Goal: Information Seeking & Learning: Learn about a topic

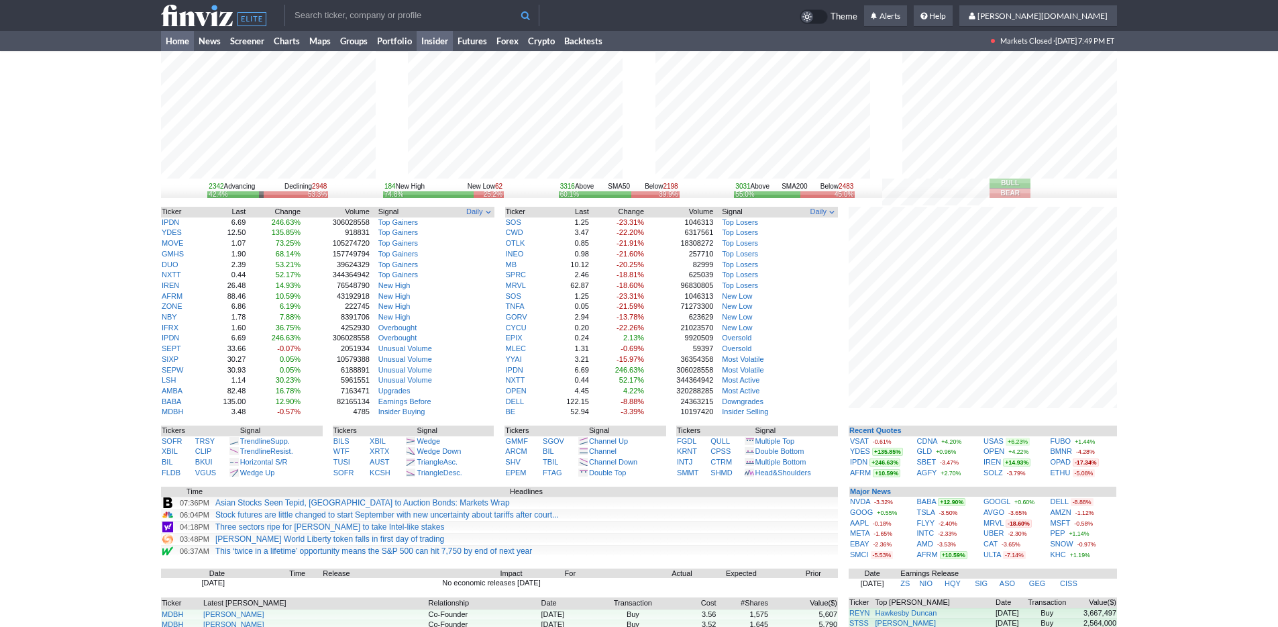
click at [439, 32] on link "Insider" at bounding box center [435, 41] width 36 height 20
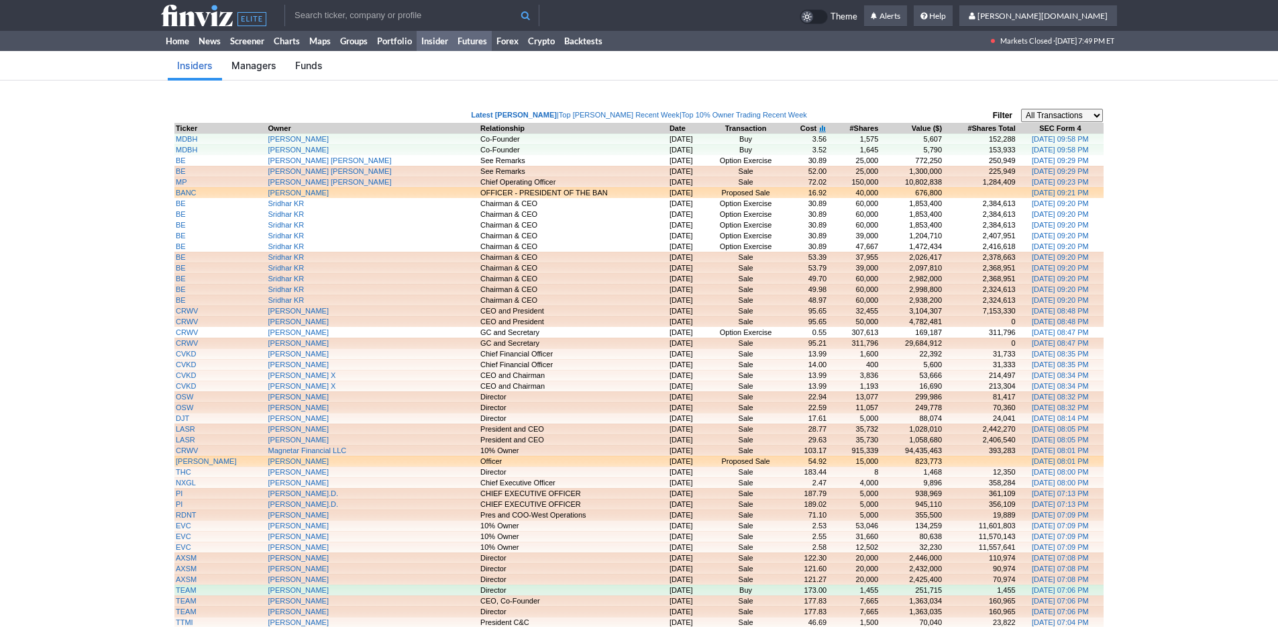
click at [464, 39] on link "Futures" at bounding box center [472, 41] width 39 height 20
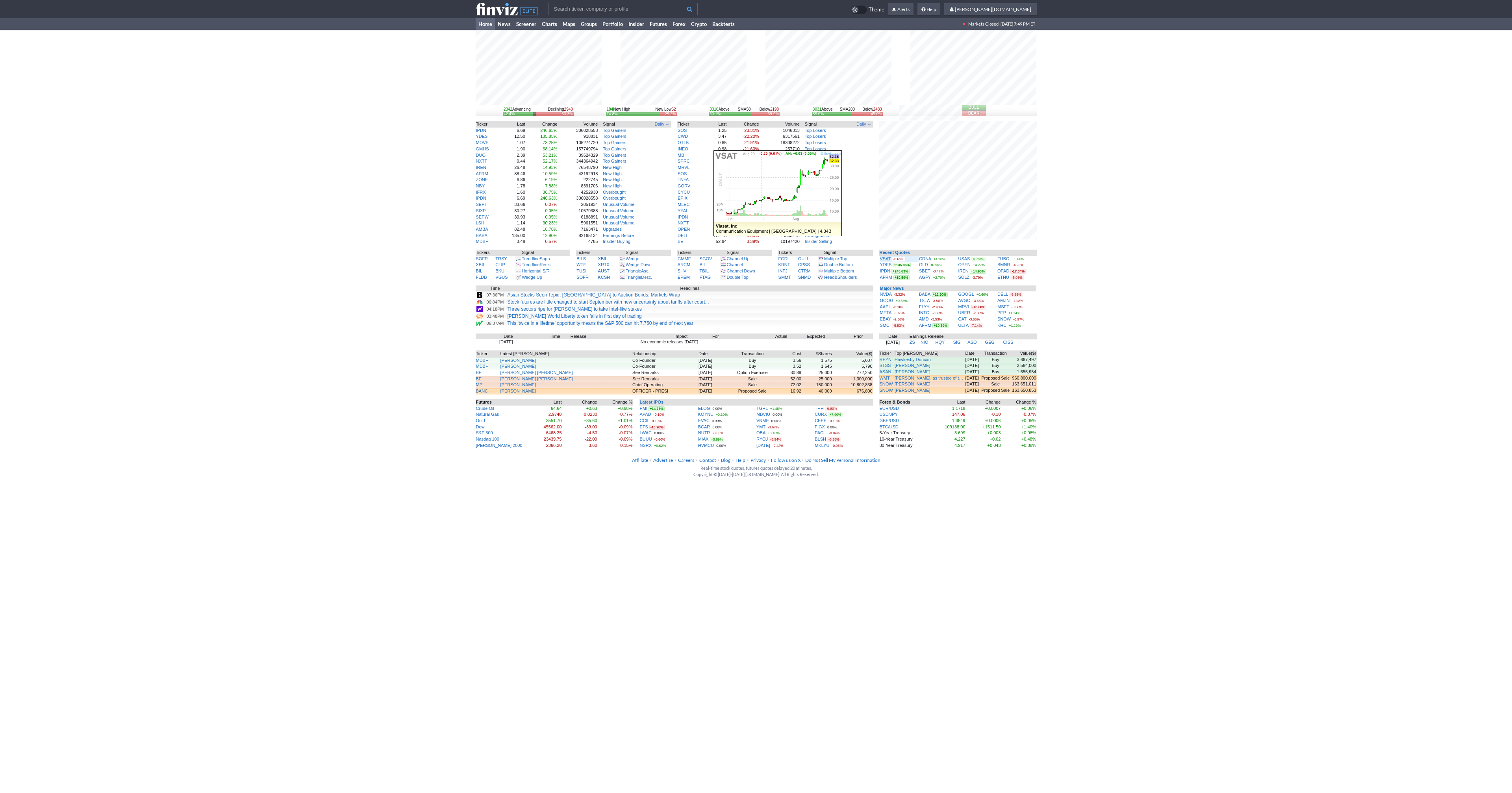
click at [882, 259] on link "VSAT" at bounding box center [885, 259] width 11 height 5
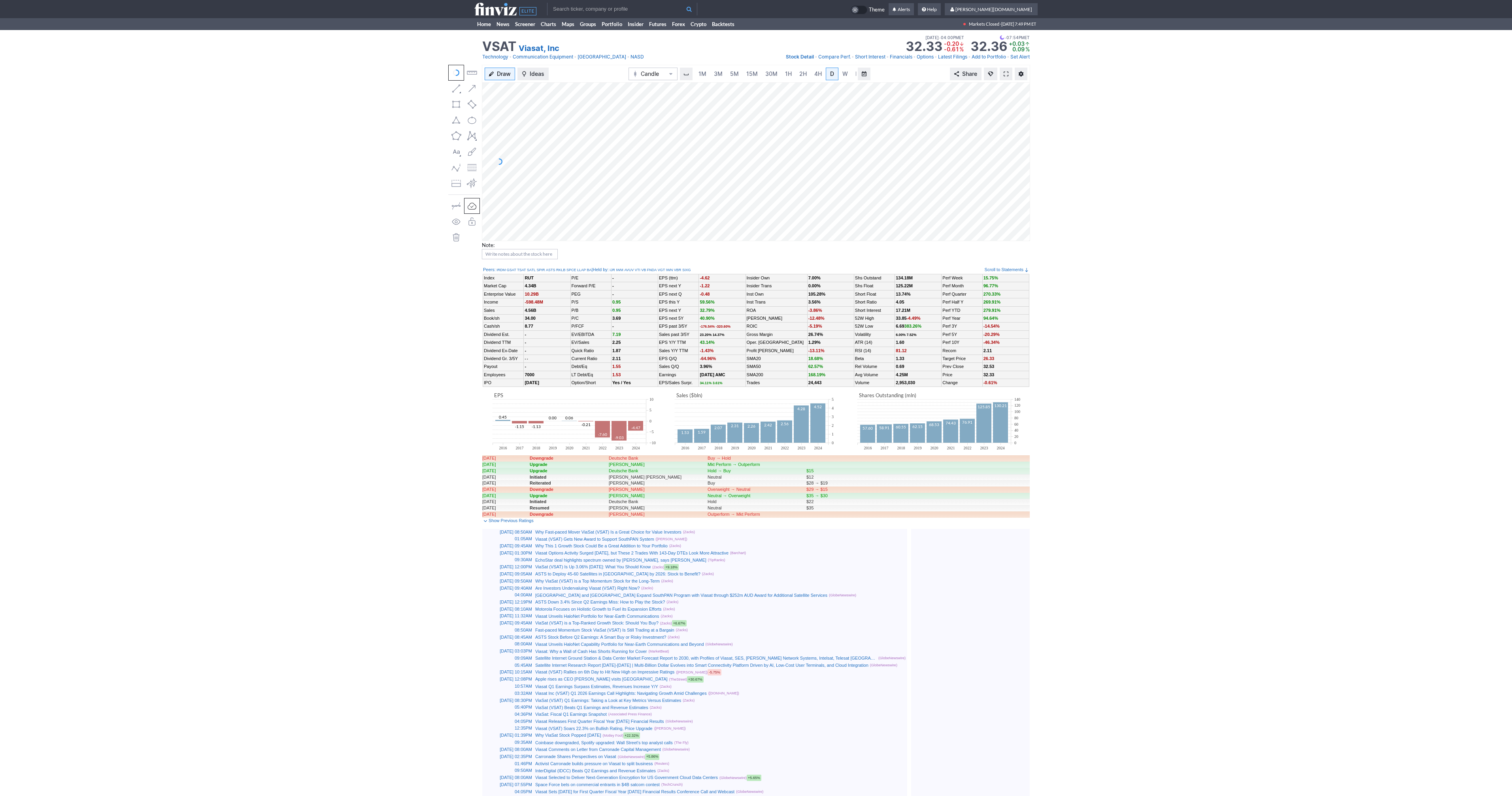
scroll to position [0, 8]
click at [1009, 74] on link at bounding box center [1006, 74] width 12 height 12
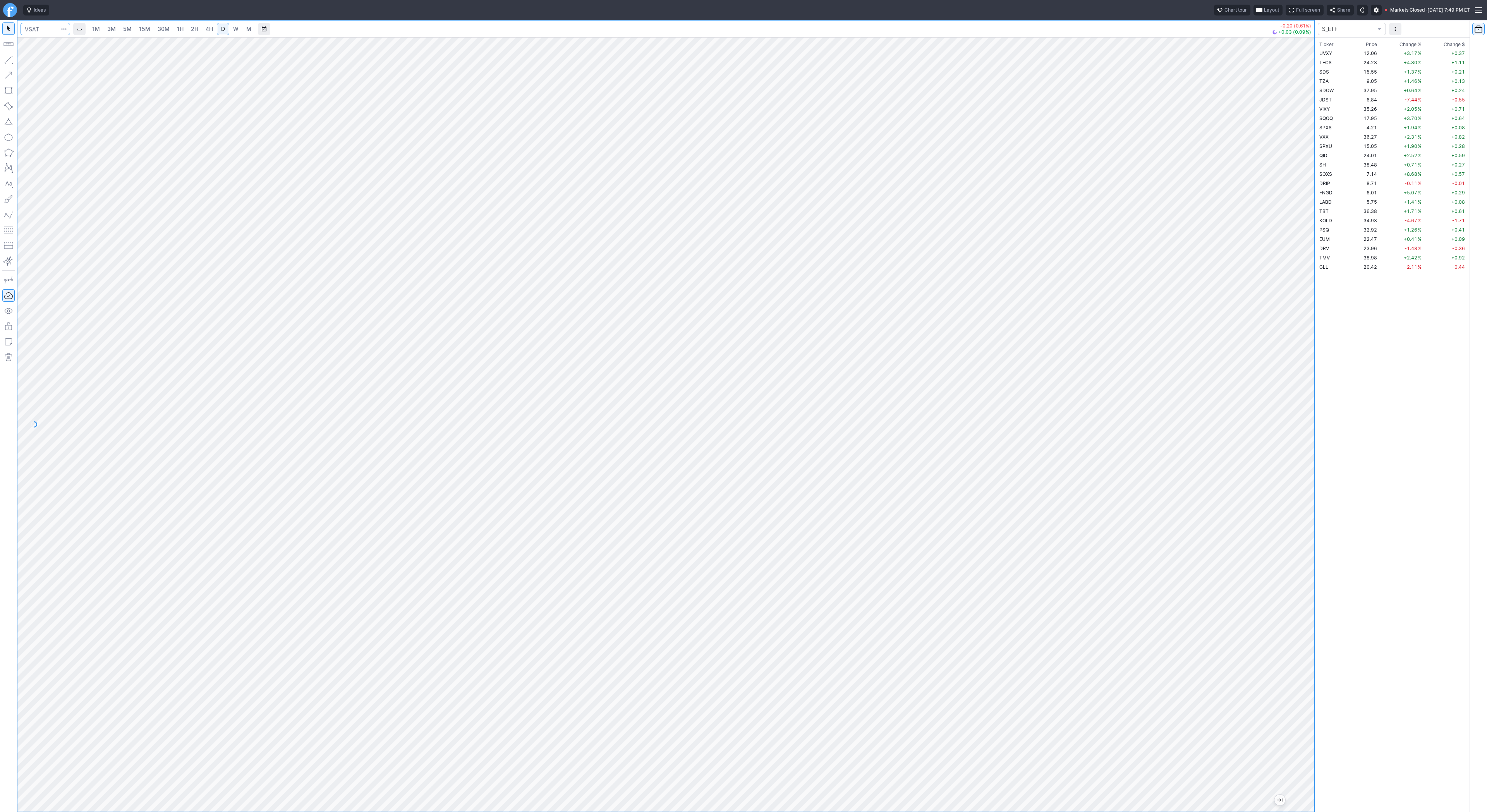
click at [36, 32] on input "Search" at bounding box center [46, 29] width 50 height 12
type input "tsla"
click at [233, 28] on span "W" at bounding box center [236, 28] width 5 height 6
click at [217, 28] on link "D" at bounding box center [223, 29] width 12 height 12
click at [10, 61] on button "button" at bounding box center [8, 59] width 12 height 12
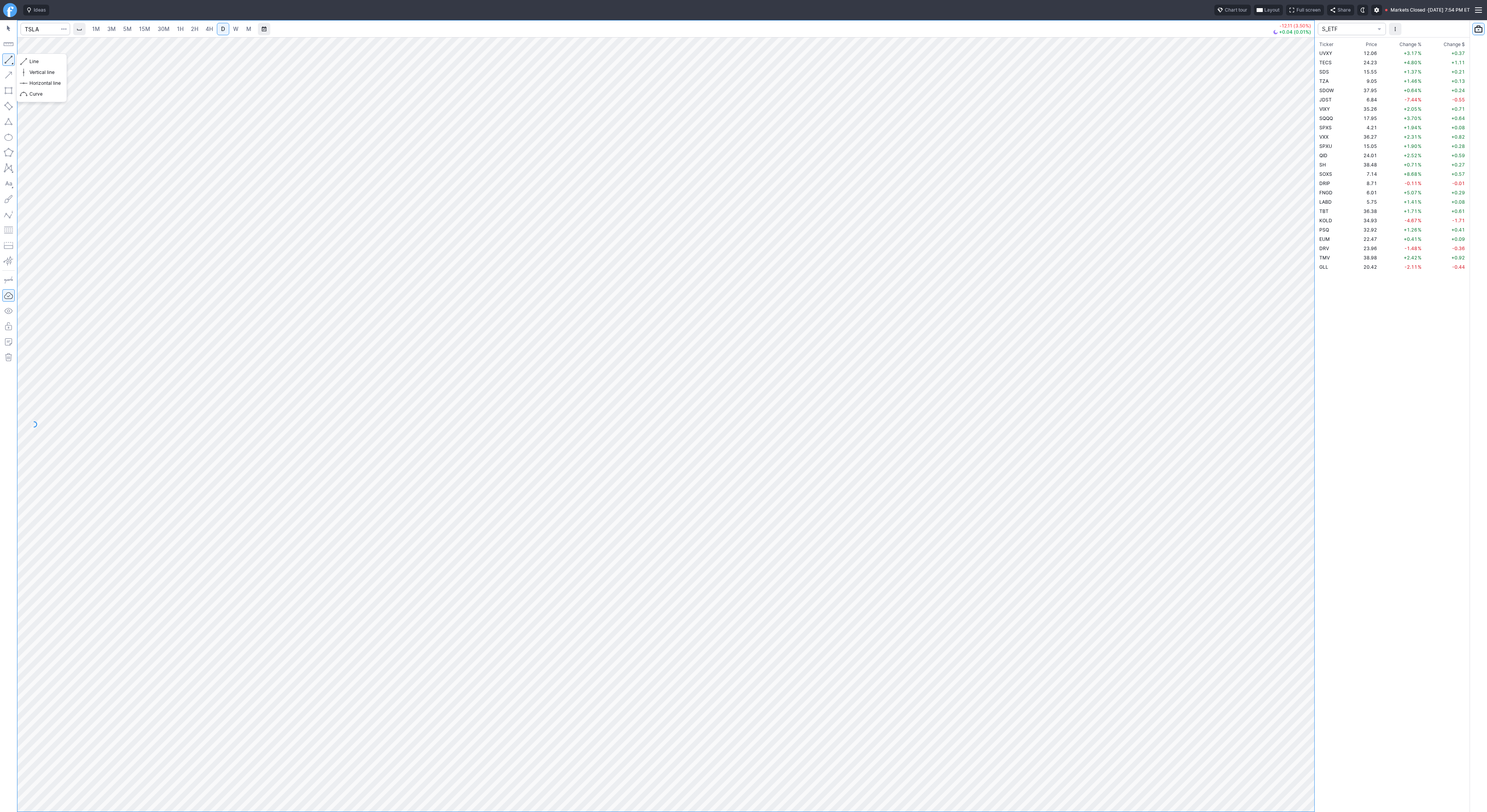
click at [6, 58] on button "button" at bounding box center [8, 59] width 12 height 12
click at [12, 58] on button "button" at bounding box center [8, 59] width 12 height 12
click at [10, 57] on button "button" at bounding box center [8, 59] width 12 height 12
click at [7, 61] on button "button" at bounding box center [8, 59] width 12 height 12
click at [25, 61] on span "button" at bounding box center [25, 61] width 5 height 11
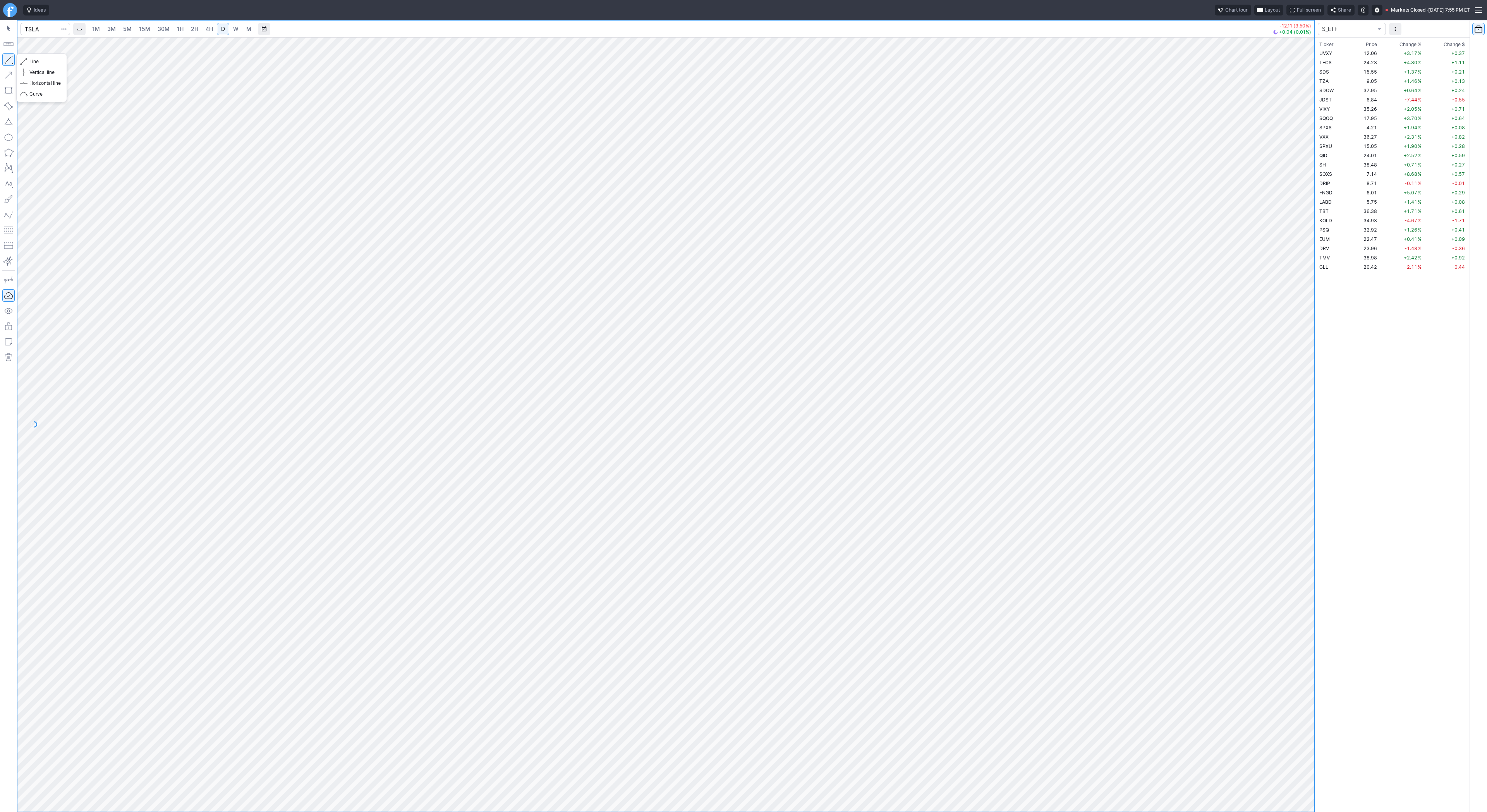
click at [5, 62] on button "button" at bounding box center [8, 59] width 12 height 12
drag, startPoint x: 9, startPoint y: 60, endPoint x: 17, endPoint y: 83, distance: 24.4
click at [9, 61] on button "button" at bounding box center [8, 59] width 12 height 12
click at [29, 58] on span "Line" at bounding box center [45, 61] width 31 height 8
click at [199, 28] on link "2H" at bounding box center [195, 29] width 14 height 12
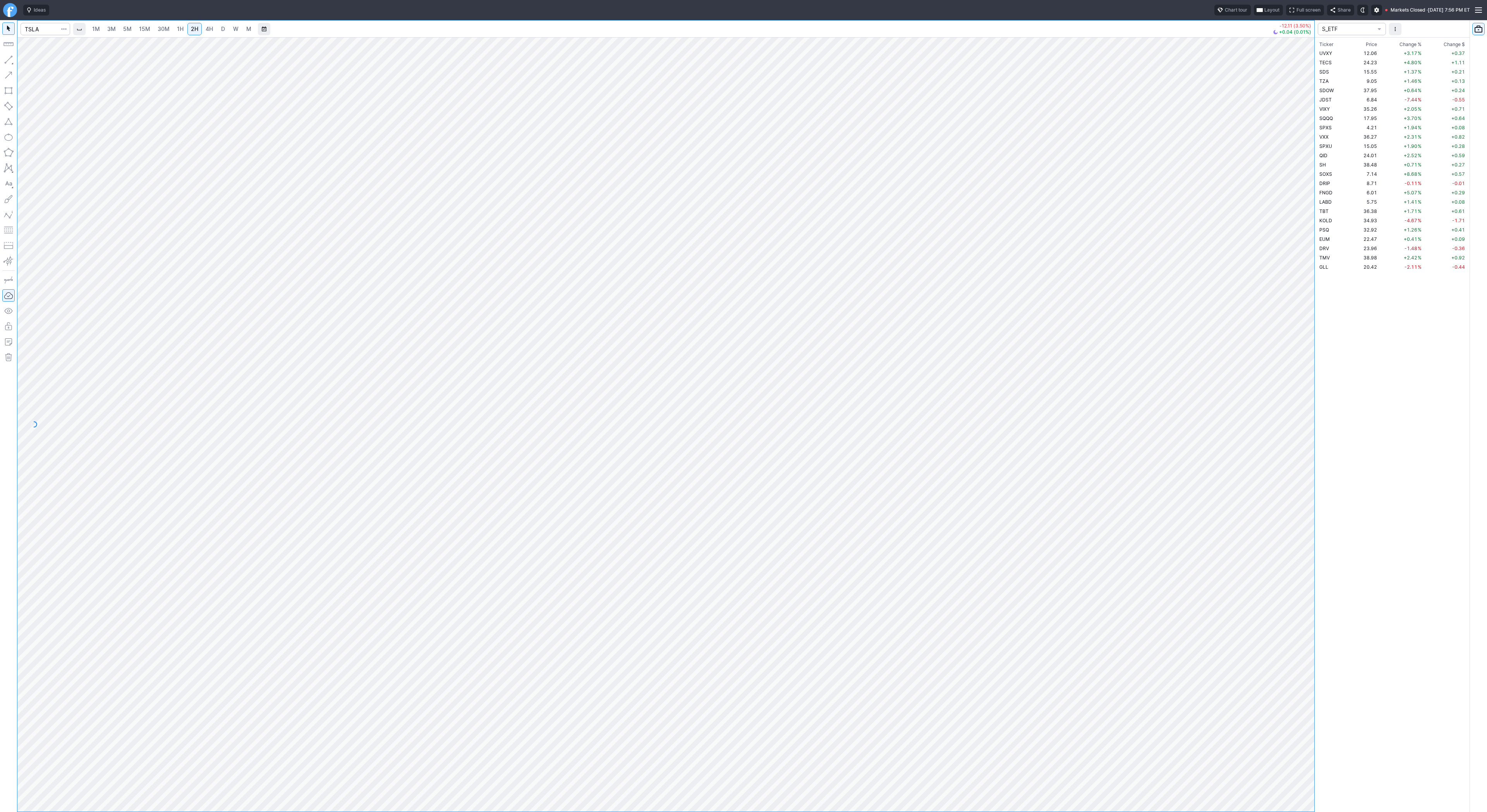
click at [223, 29] on span "D" at bounding box center [223, 28] width 4 height 6
